Goal: Information Seeking & Learning: Understand process/instructions

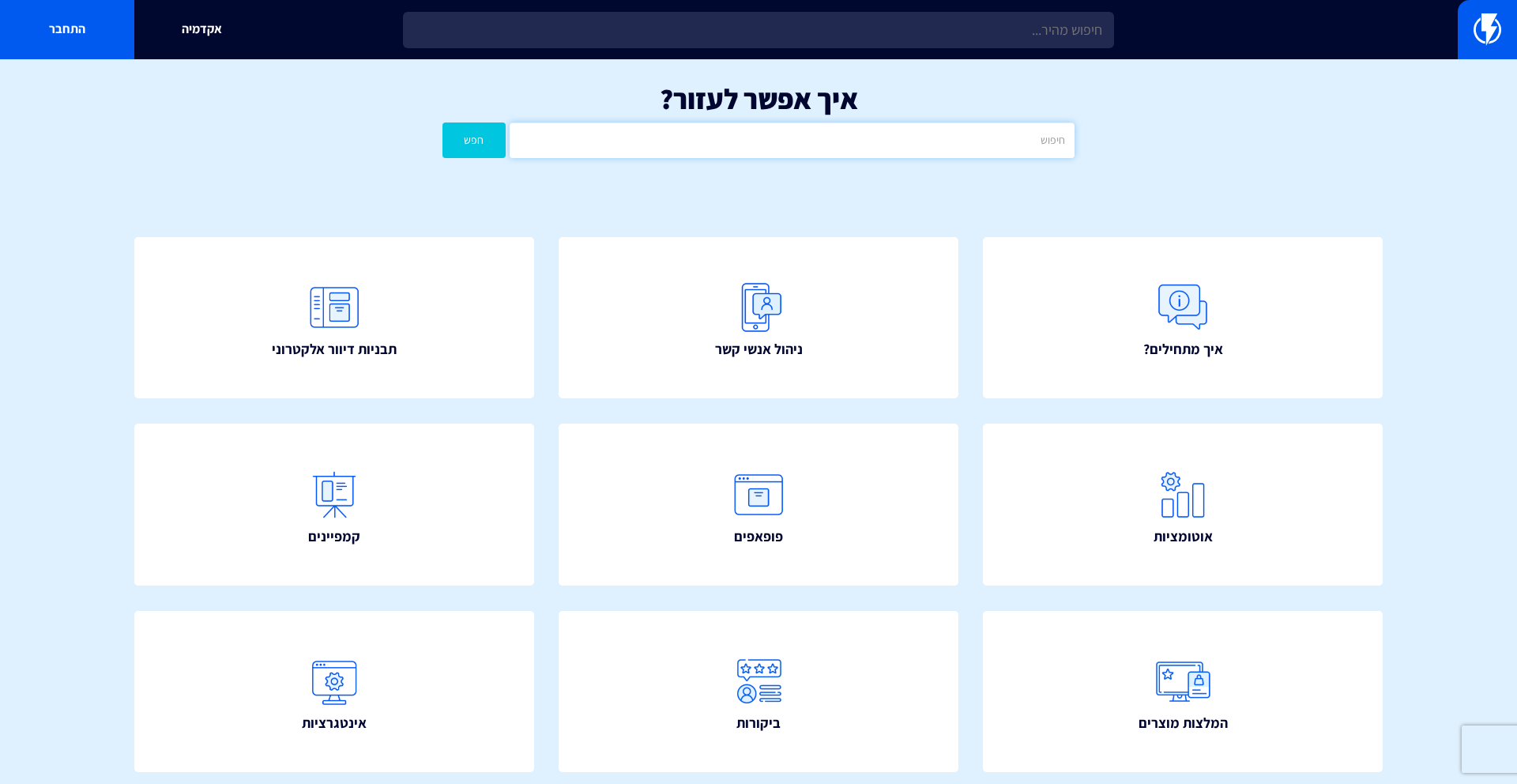
click at [861, 138] on input "text" at bounding box center [792, 141] width 565 height 35
type input "הסרה"
click at [443, 123] on button "חפש" at bounding box center [475, 141] width 64 height 35
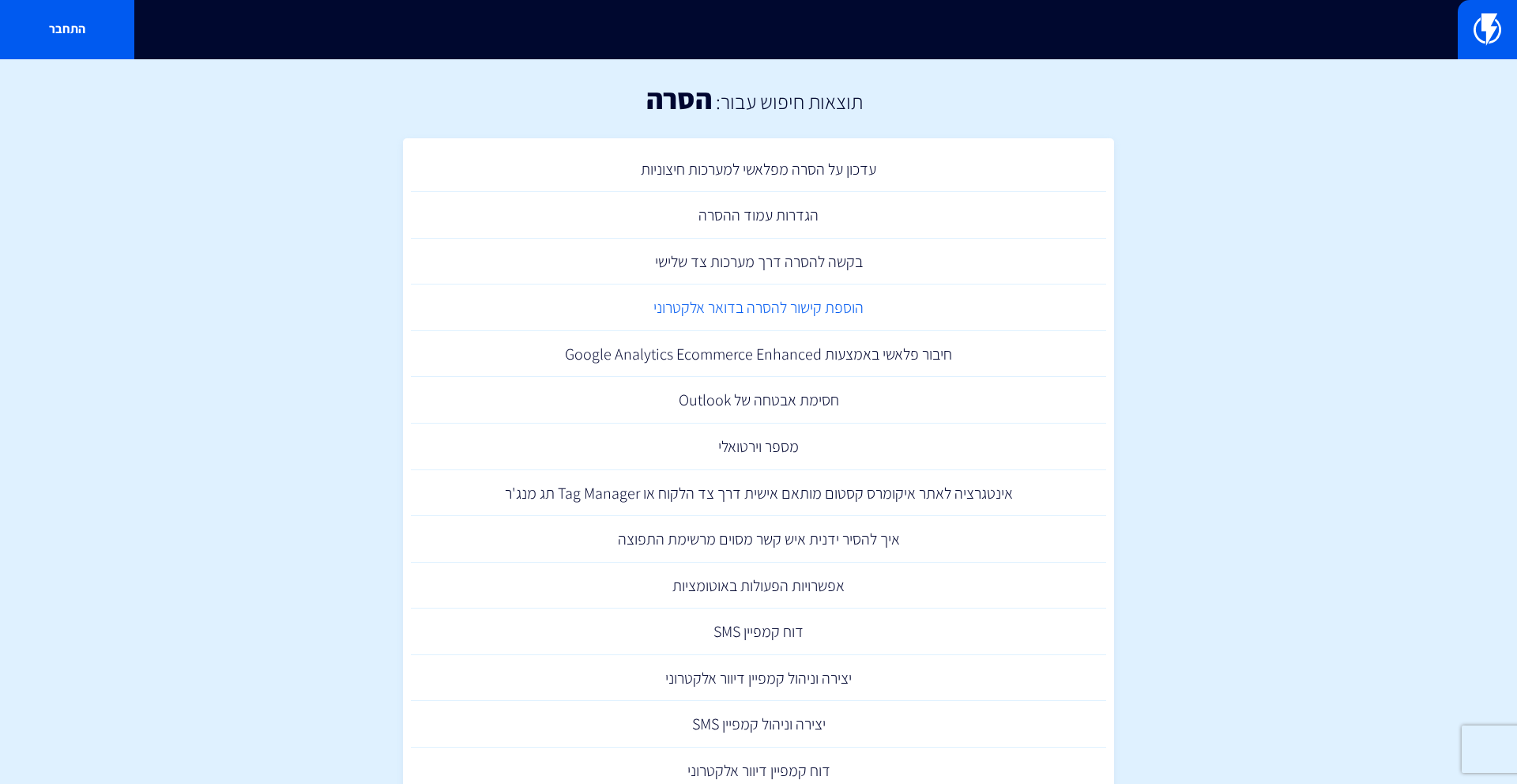
click at [874, 308] on link "הוספת קישור להסרה בדואר אלקטרוני" at bounding box center [758, 308] width 696 height 47
